Goal: Transaction & Acquisition: Purchase product/service

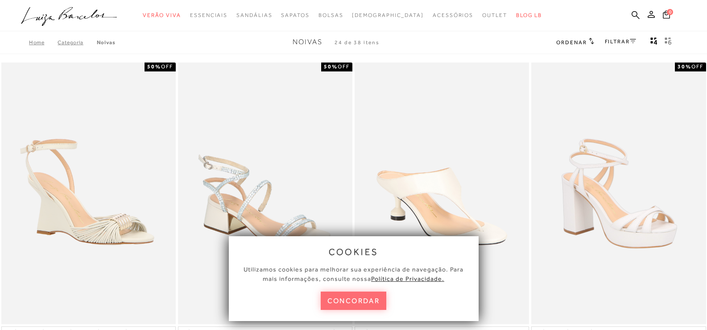
click at [355, 299] on button "concordar" at bounding box center [354, 300] width 66 height 18
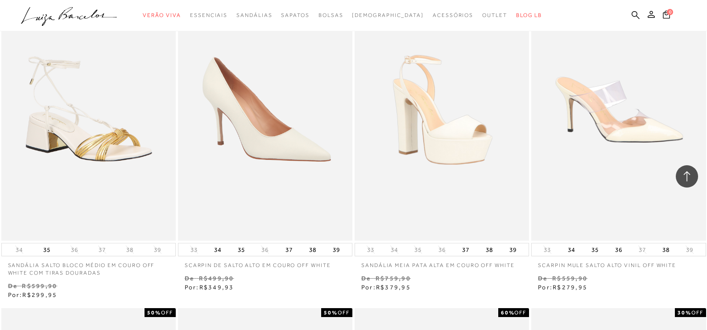
scroll to position [3035, 0]
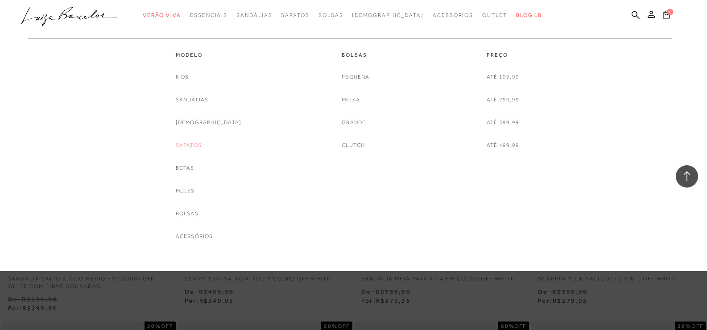
click at [199, 145] on link "Sapatos" at bounding box center [189, 145] width 26 height 9
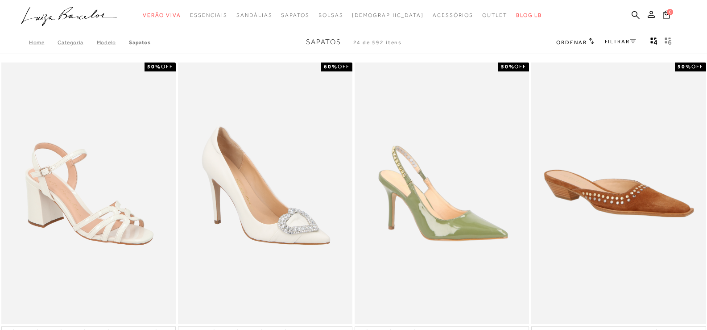
click at [611, 44] on link "FILTRAR" at bounding box center [620, 41] width 31 height 6
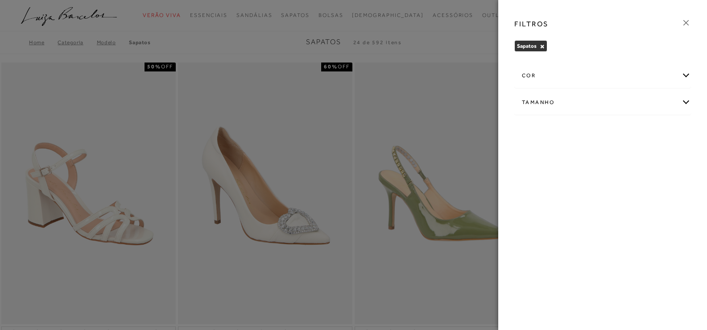
click at [573, 78] on div "cor" at bounding box center [603, 76] width 176 height 24
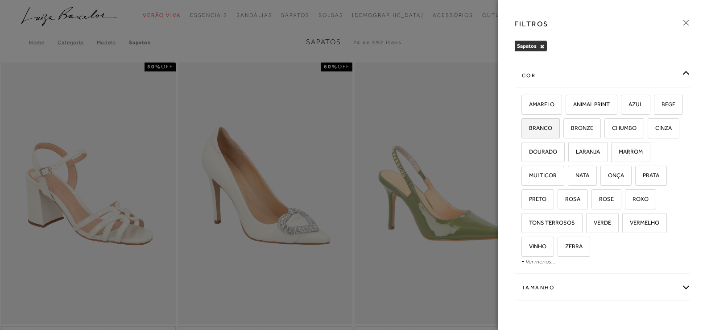
click at [560, 131] on label "BRANCO" at bounding box center [540, 128] width 37 height 19
click at [529, 131] on input "BRANCO" at bounding box center [524, 129] width 9 height 9
checkbox input "true"
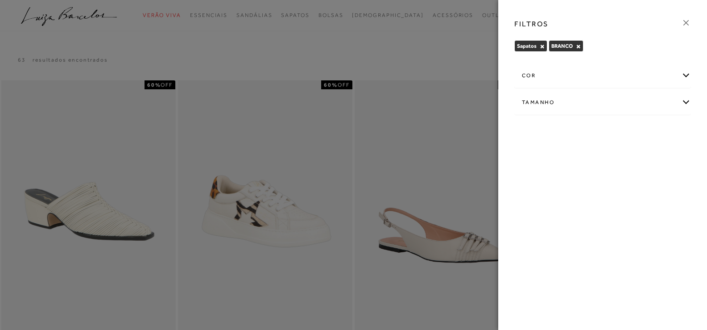
click at [467, 36] on div at bounding box center [353, 165] width 707 height 330
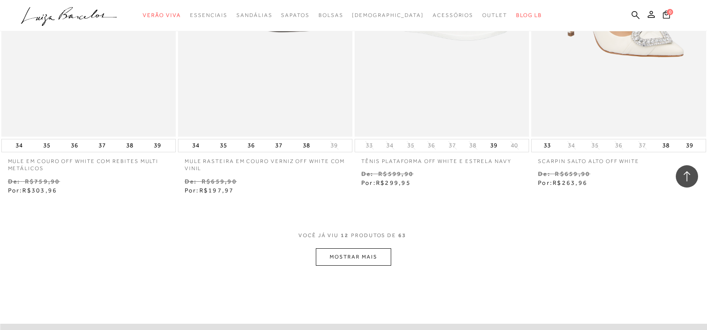
scroll to position [893, 0]
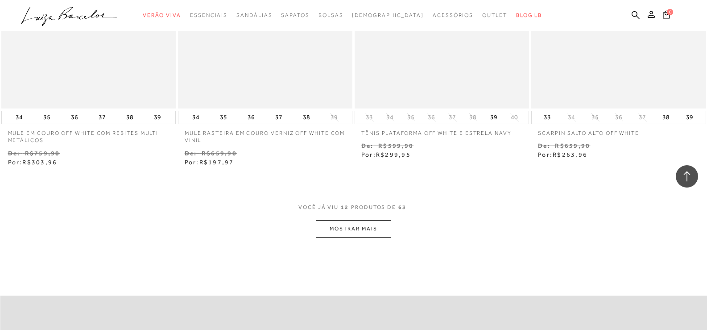
click at [362, 229] on button "MOSTRAR MAIS" at bounding box center [353, 228] width 75 height 17
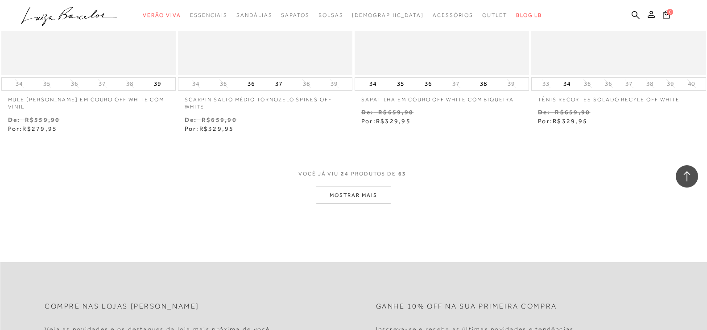
scroll to position [1919, 0]
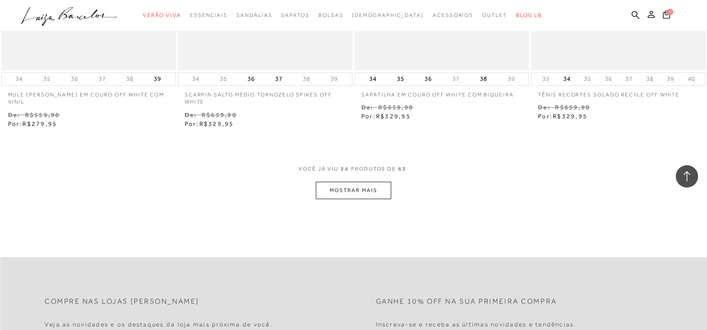
click at [341, 187] on button "MOSTRAR MAIS" at bounding box center [353, 190] width 75 height 17
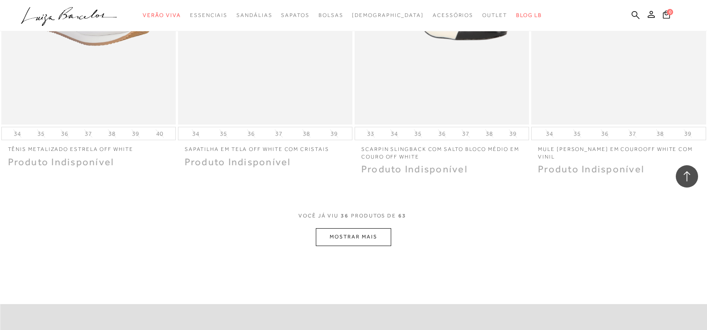
scroll to position [2856, 0]
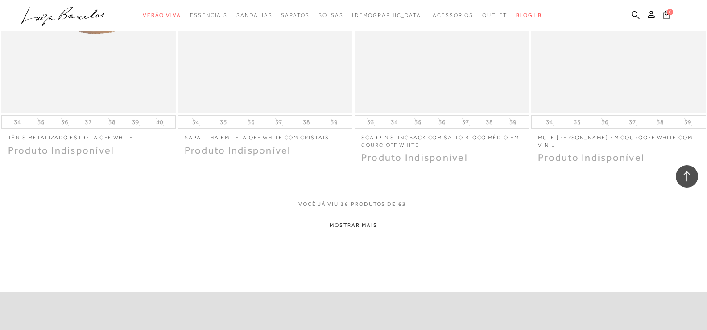
click at [350, 227] on button "MOSTRAR MAIS" at bounding box center [353, 224] width 75 height 17
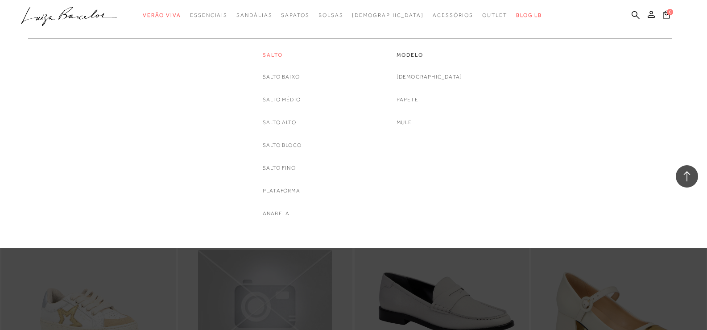
click at [267, 56] on link "Salto" at bounding box center [282, 55] width 39 height 8
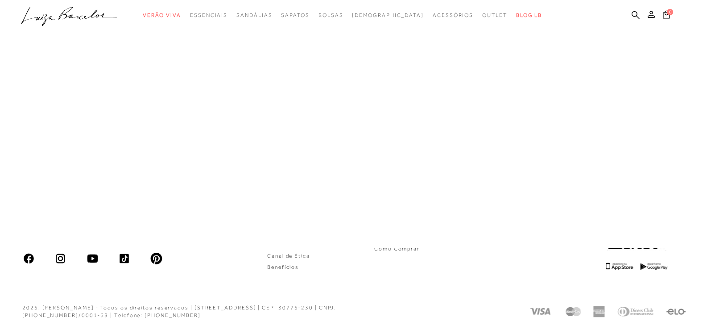
scroll to position [477, 0]
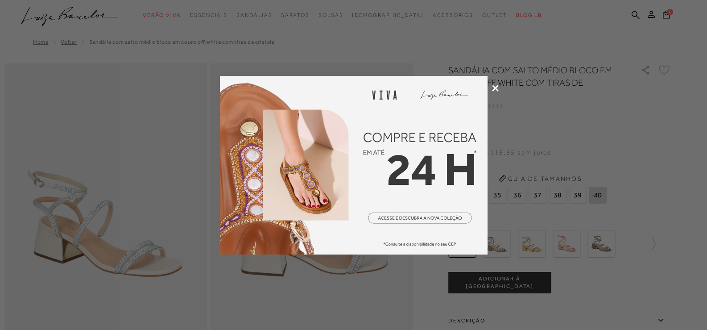
click at [496, 90] on icon at bounding box center [495, 88] width 7 height 7
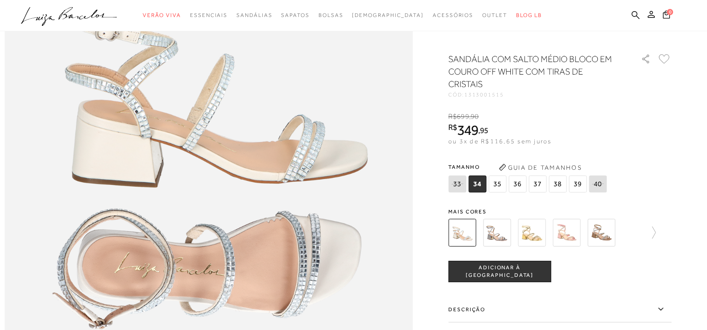
scroll to position [714, 0]
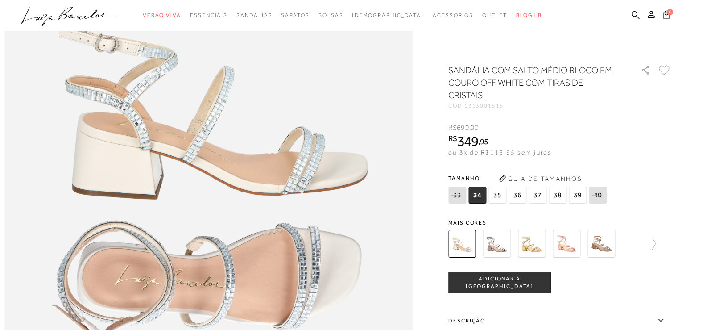
click at [537, 197] on span "37" at bounding box center [538, 195] width 18 height 17
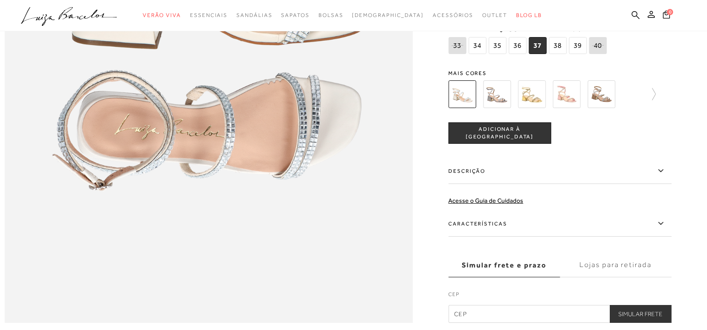
scroll to position [893, 0]
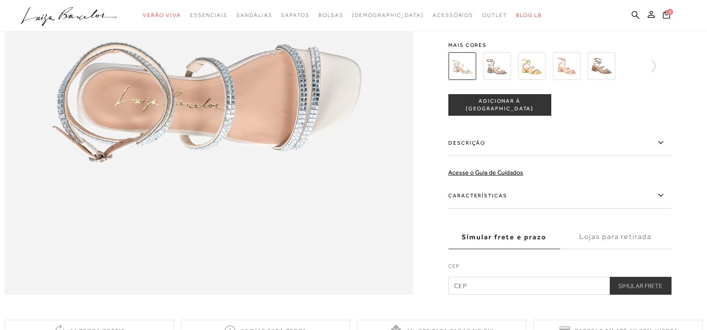
click at [486, 295] on input "text" at bounding box center [560, 286] width 223 height 18
type input "65055-367"
click at [657, 295] on button "Simular Frete" at bounding box center [641, 286] width 62 height 18
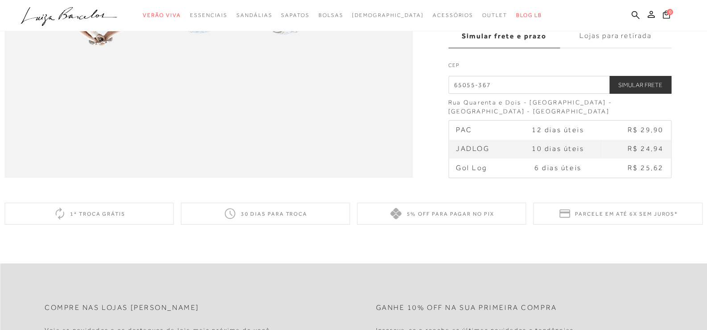
scroll to position [1027, 0]
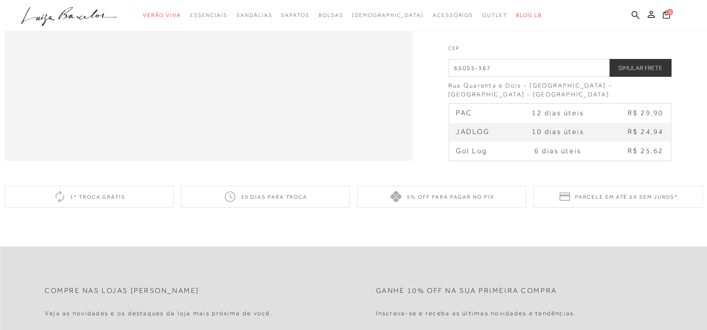
click at [645, 31] on label "Lojas para retirada" at bounding box center [616, 19] width 112 height 24
click at [0, 0] on input "Lojas para retirada" at bounding box center [0, 0] width 0 height 0
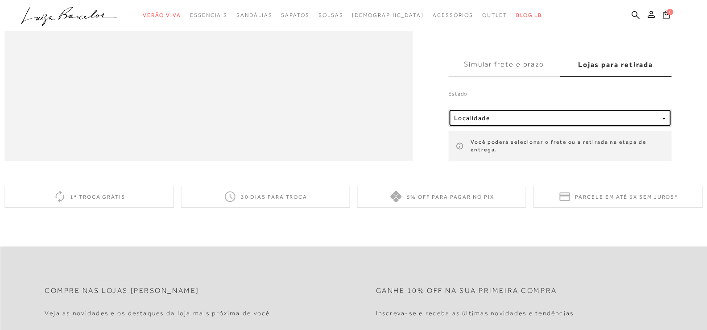
click at [573, 122] on div "Localidade" at bounding box center [556, 118] width 204 height 8
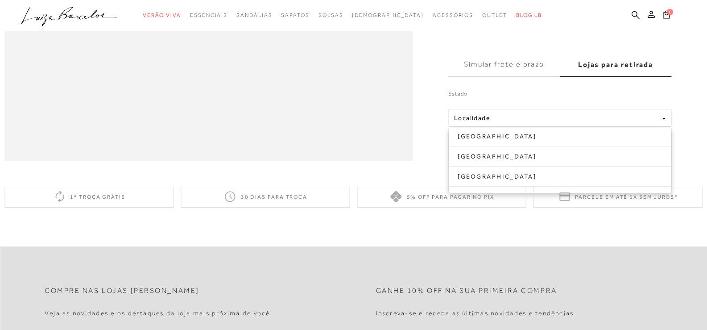
click at [523, 77] on label "Simular frete e prazo" at bounding box center [505, 65] width 112 height 24
click at [0, 0] on input "Simular frete e prazo" at bounding box center [0, 0] width 0 height 0
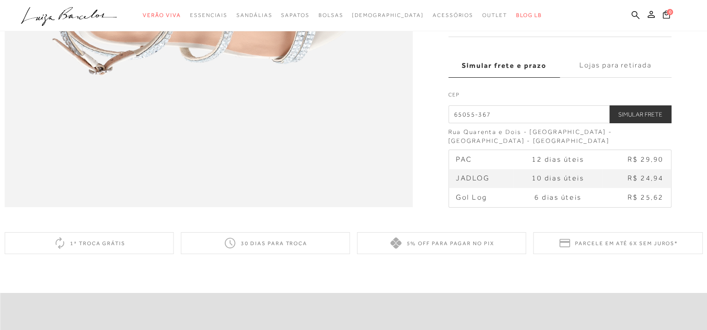
scroll to position [981, 0]
click at [578, 36] on label "Características" at bounding box center [560, 23] width 223 height 26
click at [0, 0] on input "Características" at bounding box center [0, 0] width 0 height 0
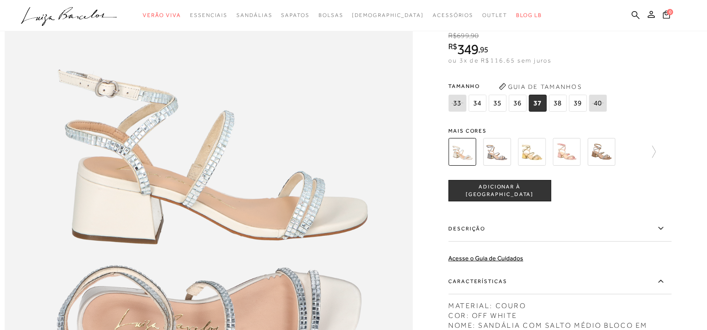
scroll to position [669, 0]
click at [501, 166] on img at bounding box center [497, 152] width 28 height 28
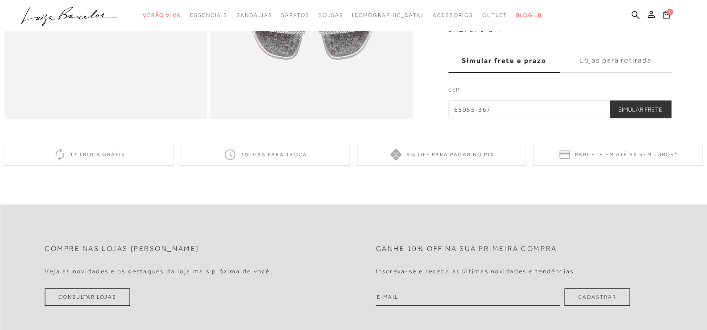
scroll to position [157, 0]
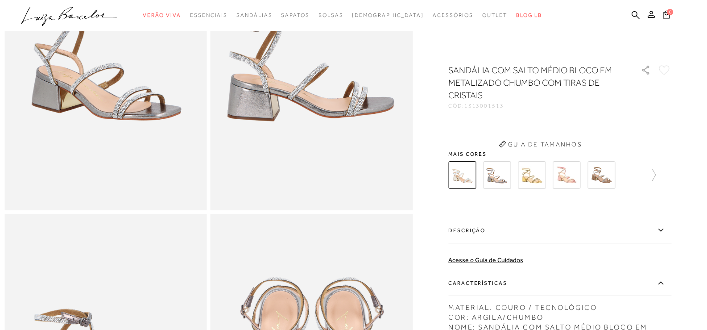
click at [573, 151] on button "Guia de Tamanhos" at bounding box center [540, 144] width 89 height 14
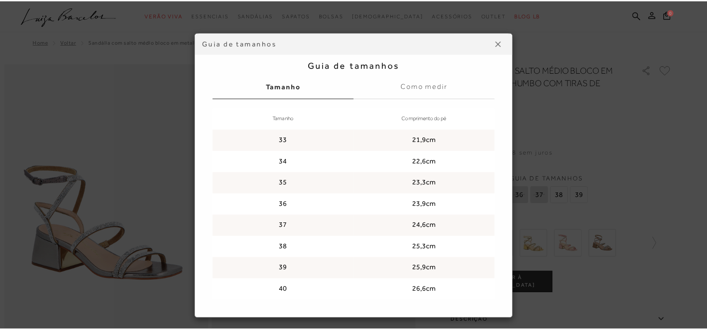
scroll to position [0, 0]
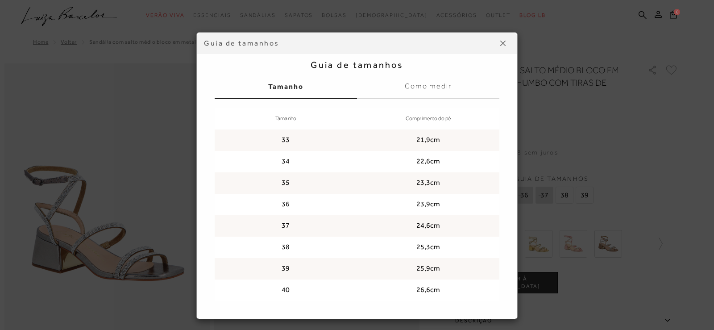
click at [500, 45] on img at bounding box center [502, 43] width 5 height 5
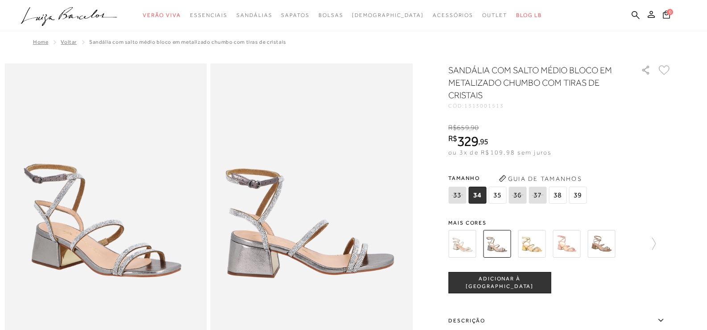
click at [611, 242] on img at bounding box center [602, 244] width 28 height 28
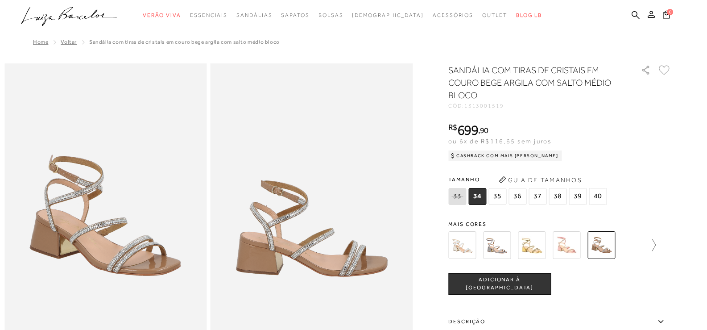
click at [655, 248] on icon at bounding box center [650, 245] width 12 height 12
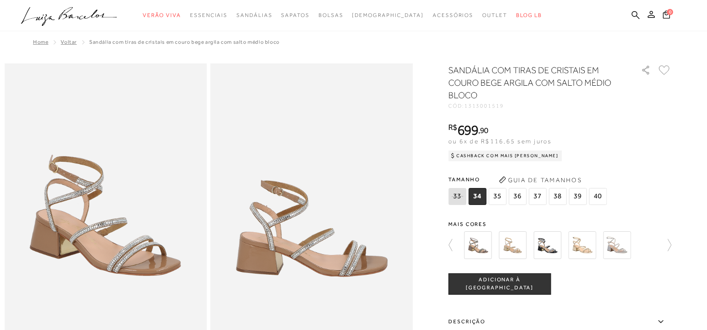
click at [514, 254] on img at bounding box center [513, 245] width 28 height 28
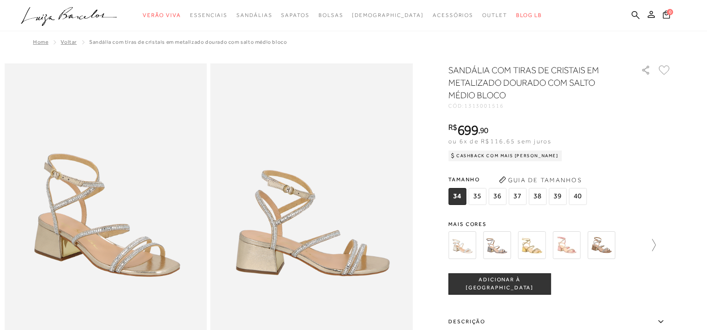
click at [656, 249] on icon at bounding box center [650, 245] width 12 height 12
click at [557, 249] on img at bounding box center [548, 245] width 28 height 28
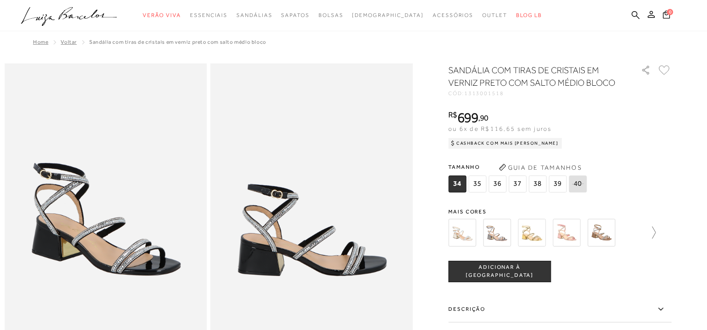
click at [656, 234] on icon at bounding box center [650, 232] width 12 height 12
click at [670, 231] on icon at bounding box center [665, 232] width 12 height 12
click at [453, 235] on icon at bounding box center [455, 232] width 12 height 12
click at [511, 229] on img at bounding box center [497, 233] width 28 height 28
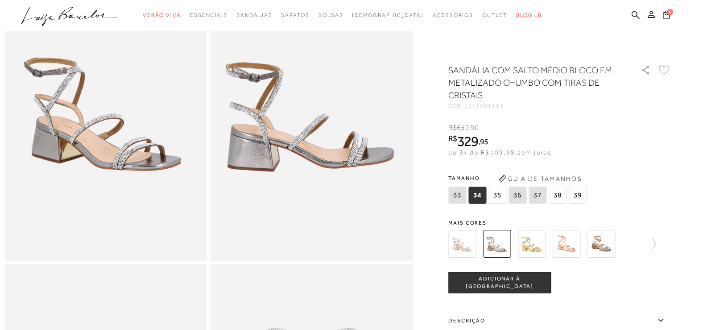
scroll to position [89, 0]
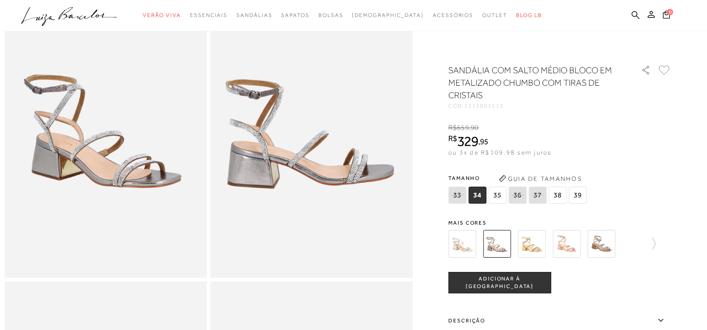
click at [476, 248] on img at bounding box center [463, 244] width 28 height 28
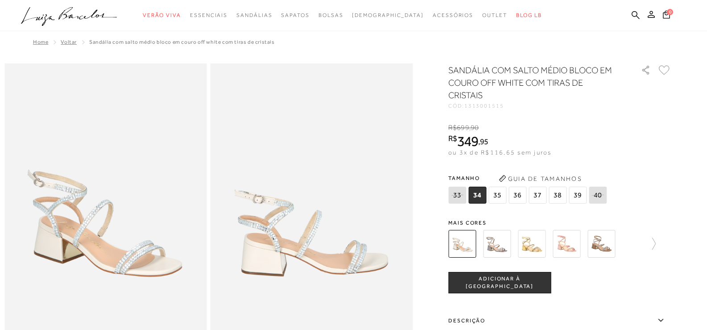
click at [554, 178] on button "Guia de Tamanhos" at bounding box center [540, 178] width 89 height 14
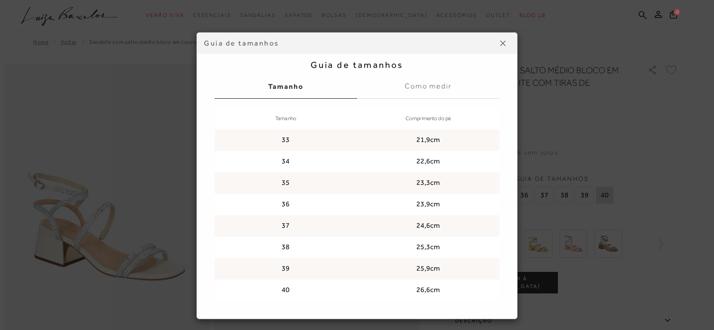
scroll to position [21, 0]
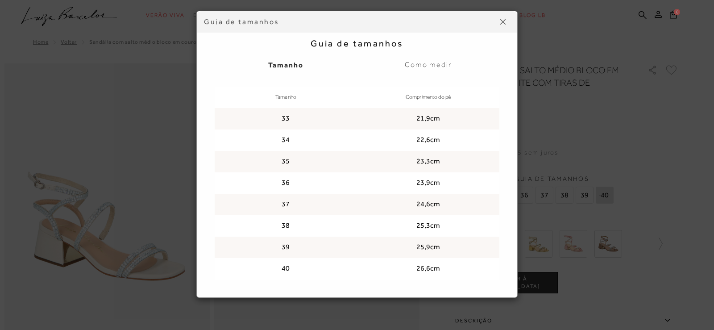
click at [449, 68] on label "Como medir" at bounding box center [428, 65] width 142 height 24
click at [0, 0] on input "Como medir" at bounding box center [0, 0] width 0 height 0
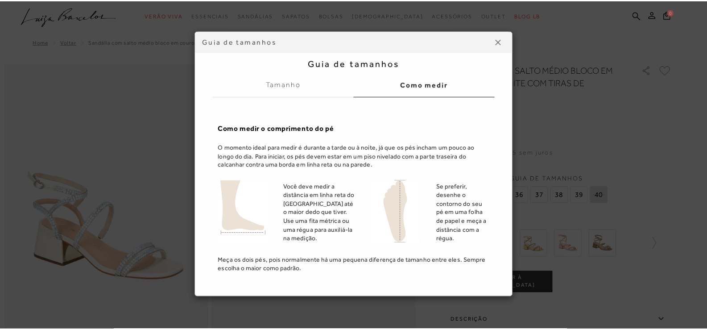
scroll to position [2, 0]
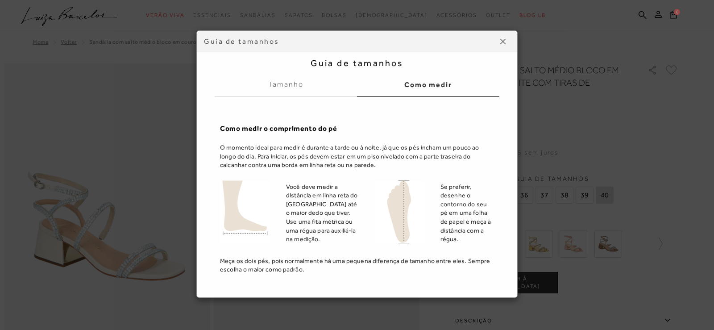
click at [295, 88] on label "Tamanho" at bounding box center [286, 85] width 142 height 24
click at [0, 0] on input "Tamanho" at bounding box center [0, 0] width 0 height 0
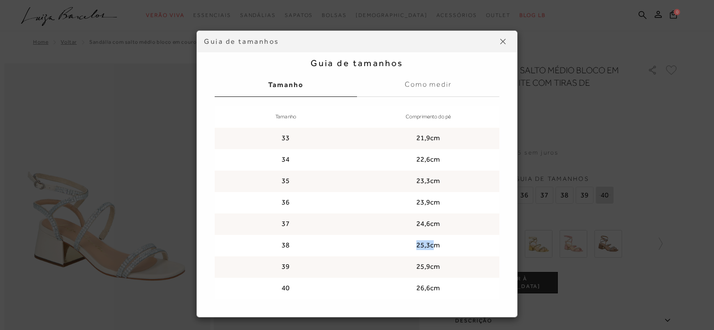
drag, startPoint x: 406, startPoint y: 244, endPoint x: 433, endPoint y: 241, distance: 27.0
click at [433, 241] on td "25,3cm" at bounding box center [428, 245] width 142 height 21
drag, startPoint x: 438, startPoint y: 238, endPoint x: 438, endPoint y: 229, distance: 9.8
click at [438, 233] on tbody "33 21,9cm 34 22,6cm 35 23,3cm 36 23,9cm 37 24,6cm 38 25,3cm 39 25,9cm 40 26,6cm" at bounding box center [357, 213] width 285 height 171
click at [444, 86] on label "Como medir" at bounding box center [428, 85] width 142 height 24
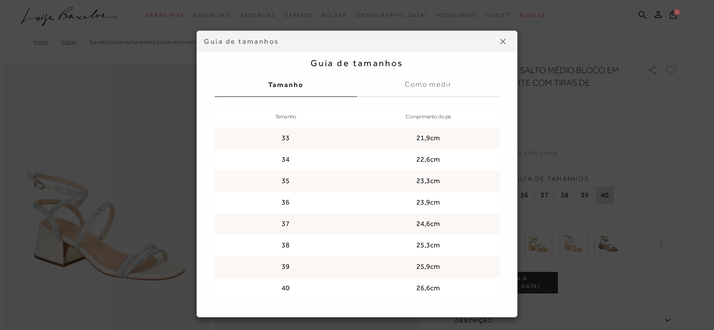
click at [0, 0] on input "Como medir" at bounding box center [0, 0] width 0 height 0
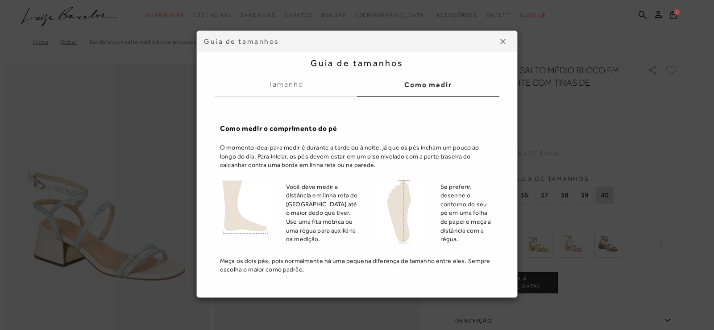
click at [497, 45] on button at bounding box center [503, 41] width 14 height 14
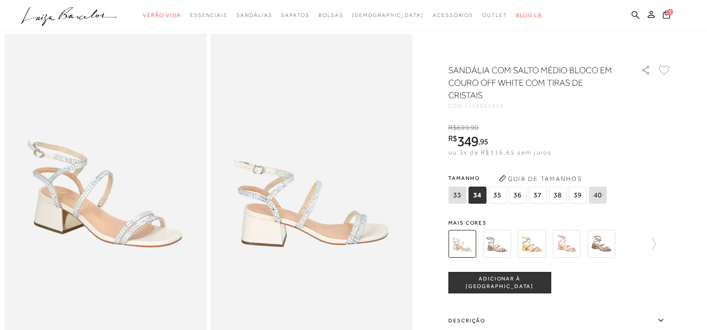
scroll to position [45, 0]
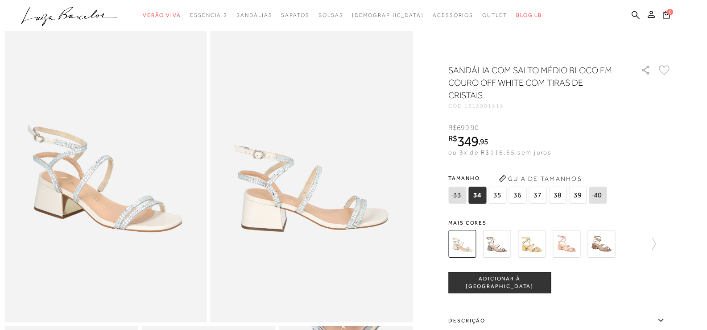
click at [537, 191] on span "37" at bounding box center [538, 195] width 18 height 17
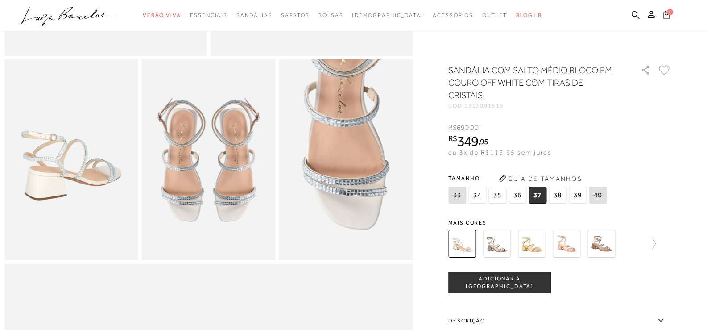
scroll to position [312, 0]
click at [589, 318] on label "Descrição" at bounding box center [560, 321] width 223 height 26
click at [0, 0] on input "Descrição" at bounding box center [0, 0] width 0 height 0
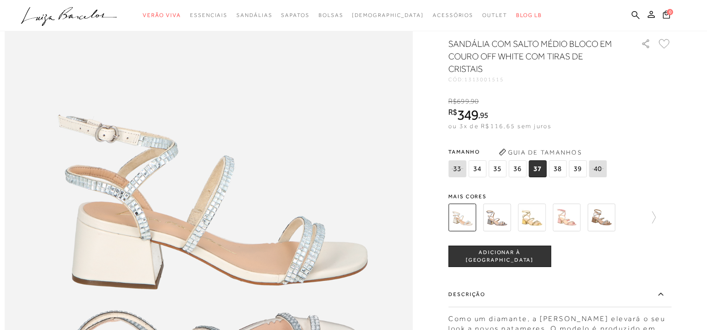
scroll to position [644, 0]
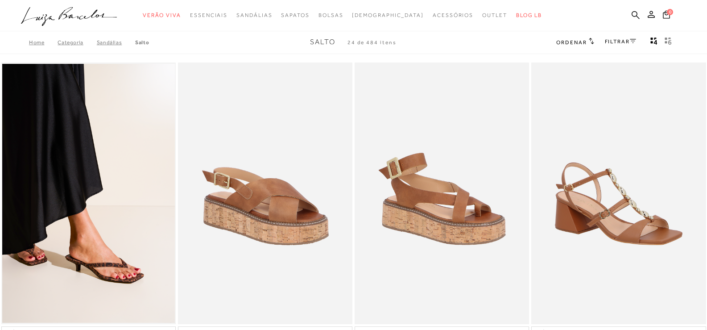
click at [622, 43] on link "FILTRAR" at bounding box center [620, 41] width 31 height 6
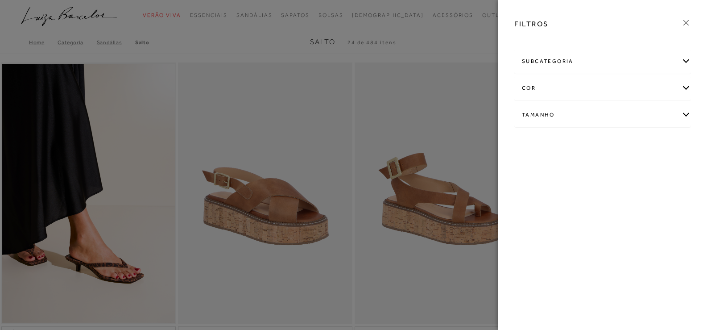
click at [597, 88] on div "cor" at bounding box center [603, 88] width 176 height 24
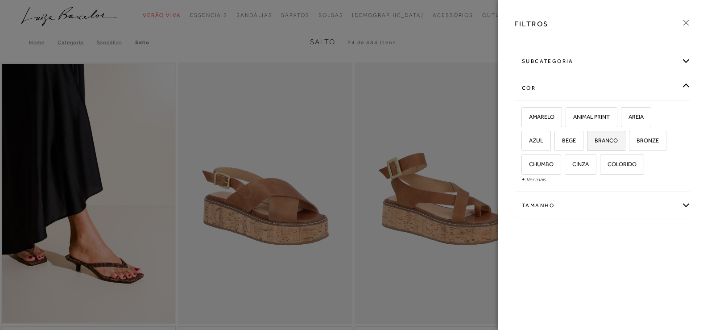
click at [613, 144] on label "BRANCO" at bounding box center [606, 140] width 37 height 19
click at [595, 144] on input "BRANCO" at bounding box center [590, 141] width 9 height 9
checkbox input "true"
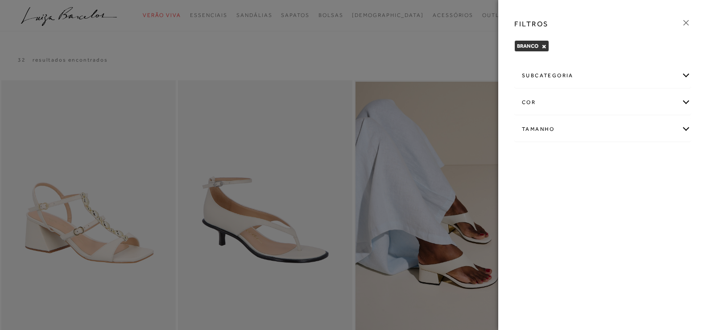
click at [442, 52] on div at bounding box center [353, 165] width 707 height 330
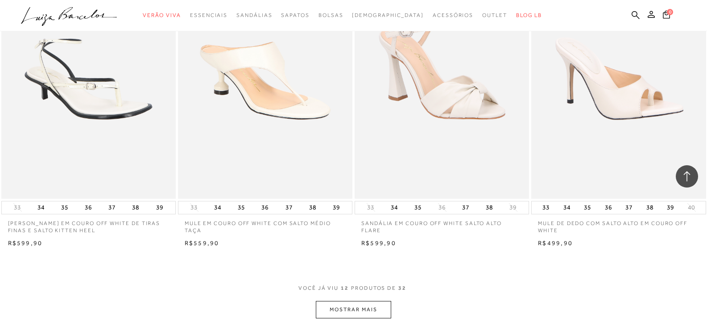
scroll to position [803, 0]
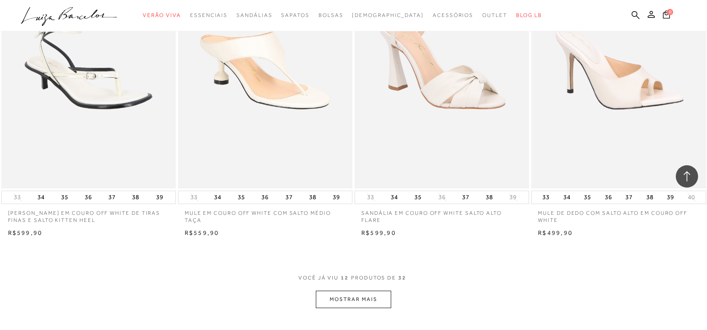
click at [361, 300] on button "MOSTRAR MAIS" at bounding box center [353, 299] width 75 height 17
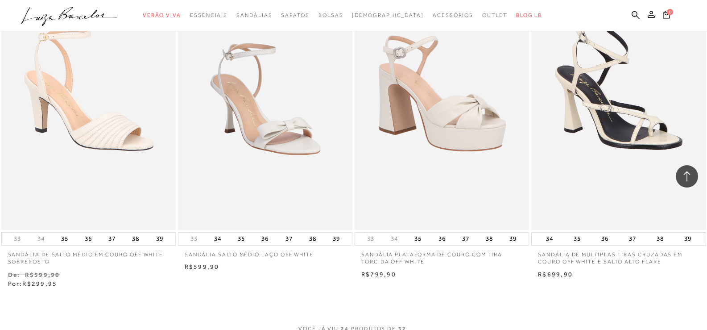
scroll to position [1785, 0]
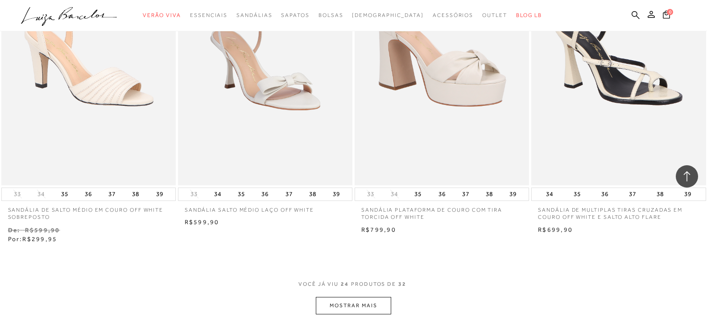
click at [348, 301] on button "MOSTRAR MAIS" at bounding box center [353, 305] width 75 height 17
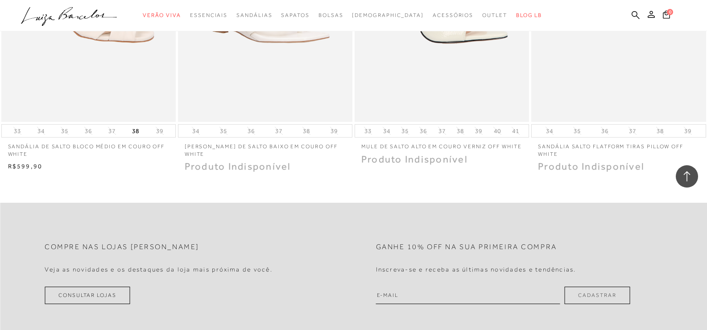
scroll to position [2499, 0]
